Goal: Navigation & Orientation: Find specific page/section

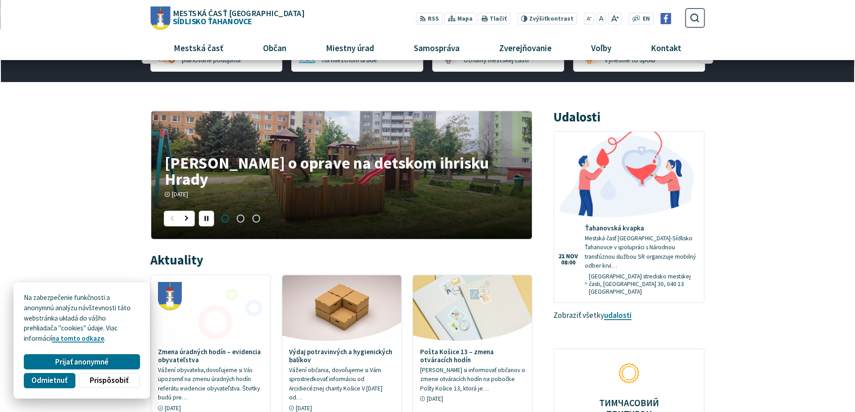
scroll to position [224, 0]
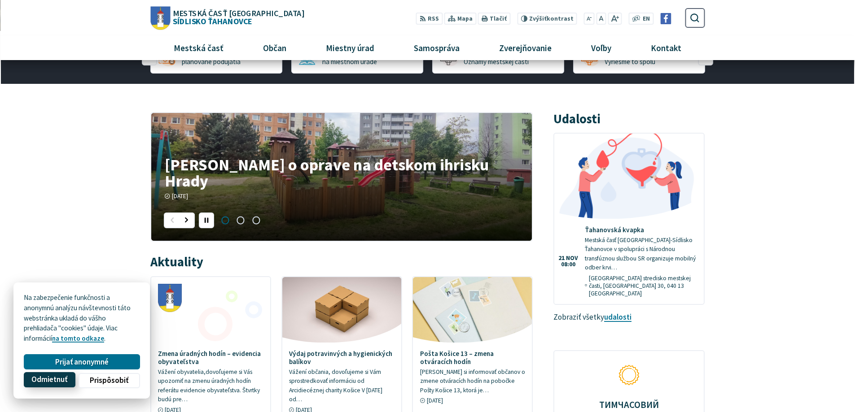
click at [34, 379] on span "Odmietnuť" at bounding box center [49, 379] width 36 height 9
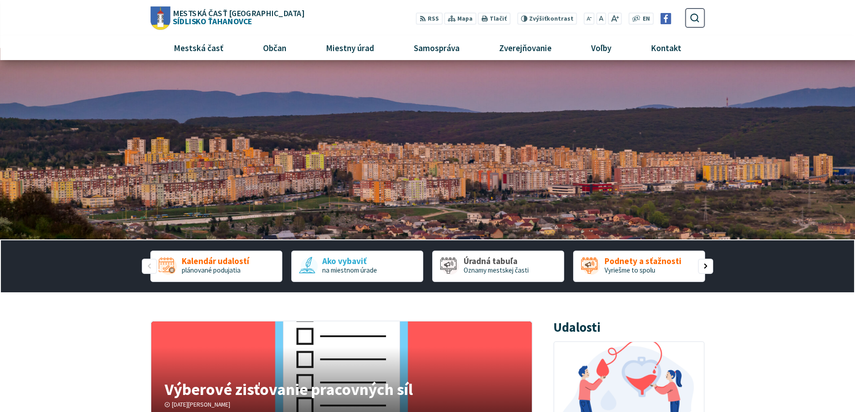
scroll to position [0, 0]
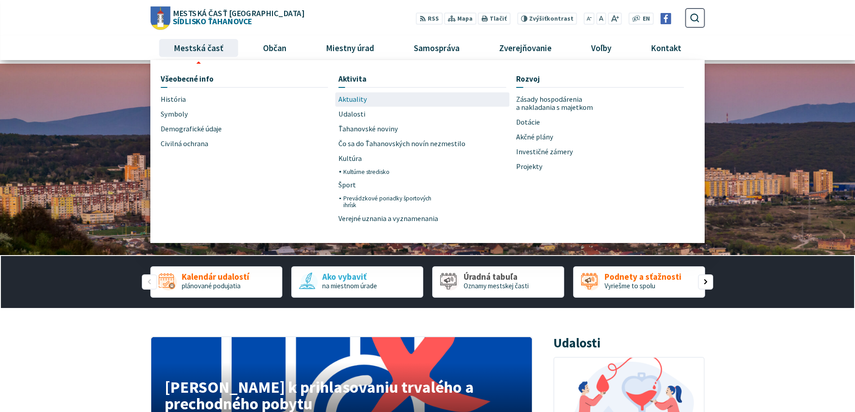
click at [352, 97] on span "Aktuality" at bounding box center [352, 99] width 29 height 15
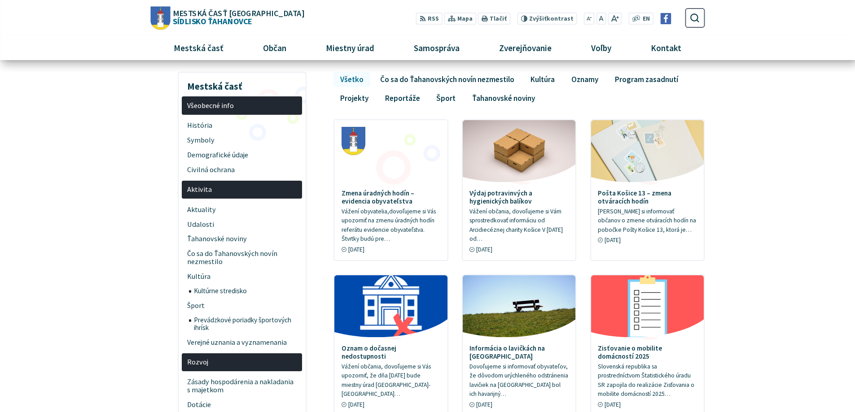
scroll to position [90, 0]
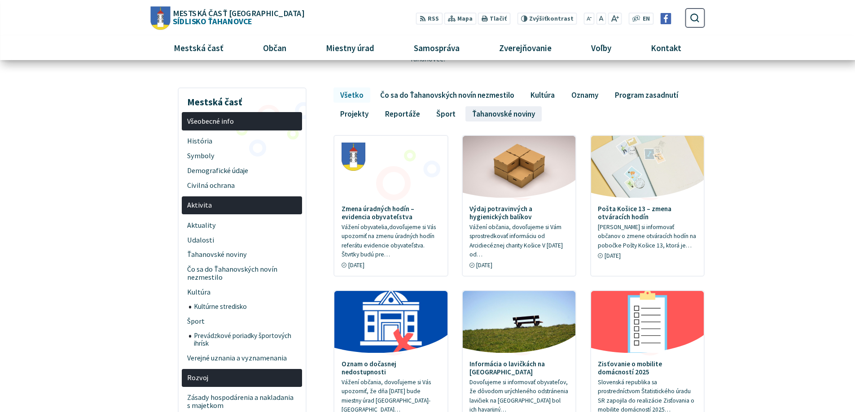
click at [491, 106] on link "Ťahanovské noviny" at bounding box center [503, 113] width 76 height 15
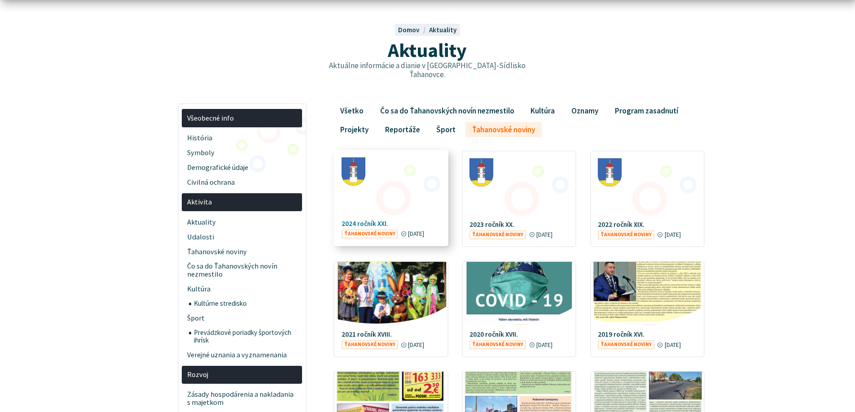
scroll to position [90, 0]
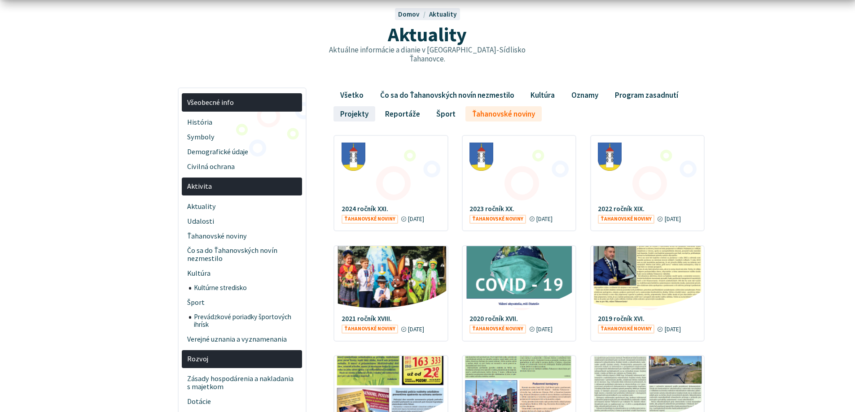
click at [342, 106] on link "Projekty" at bounding box center [353, 113] width 41 height 15
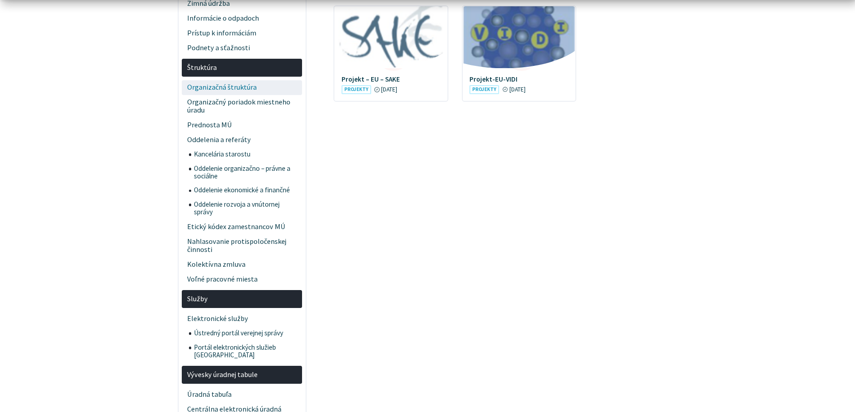
scroll to position [673, 0]
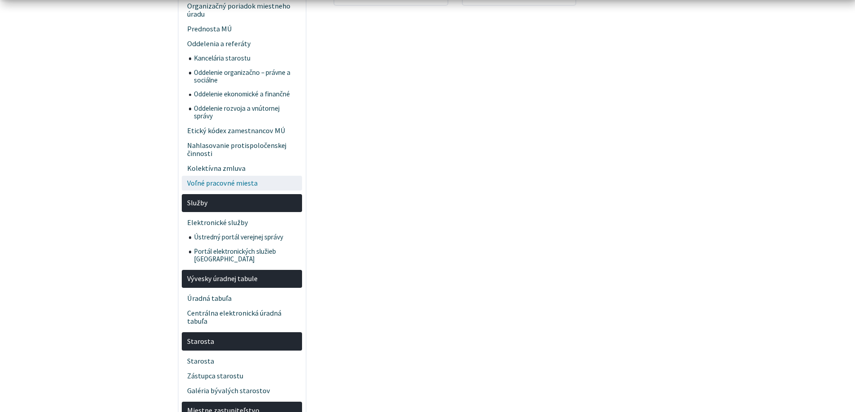
click at [236, 176] on span "Voľné pracovné miesta" at bounding box center [242, 183] width 110 height 15
